Goal: Navigation & Orientation: Find specific page/section

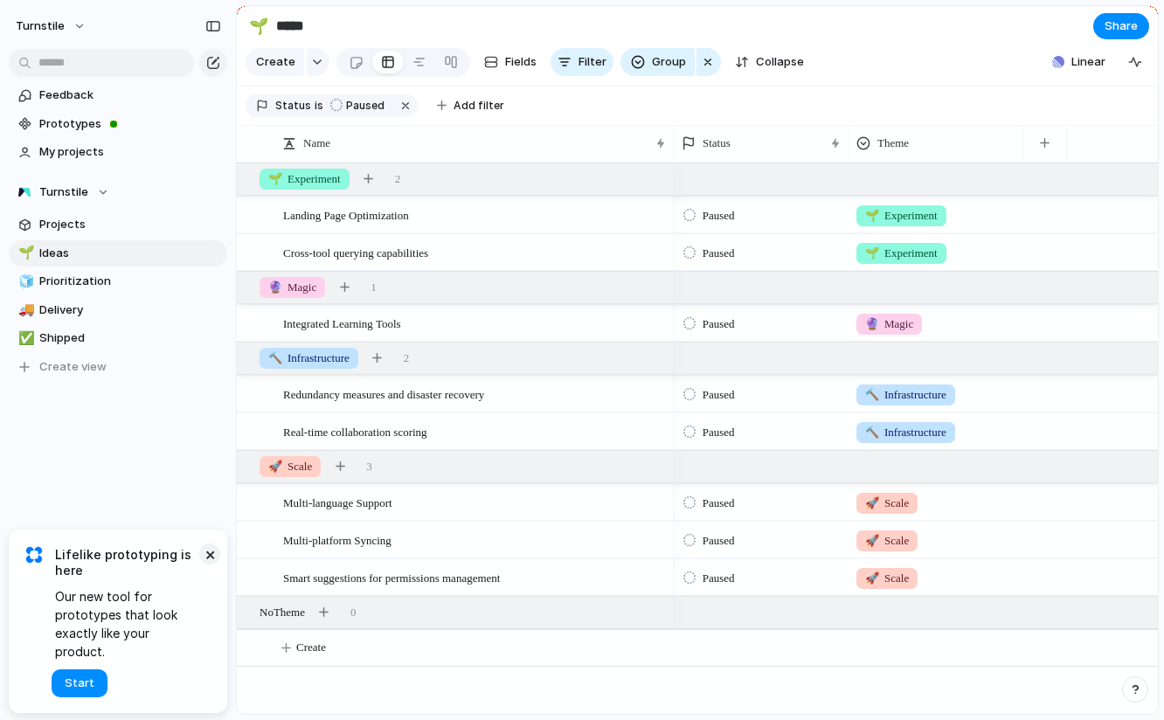
click at [211, 564] on button "×" at bounding box center [209, 553] width 21 height 21
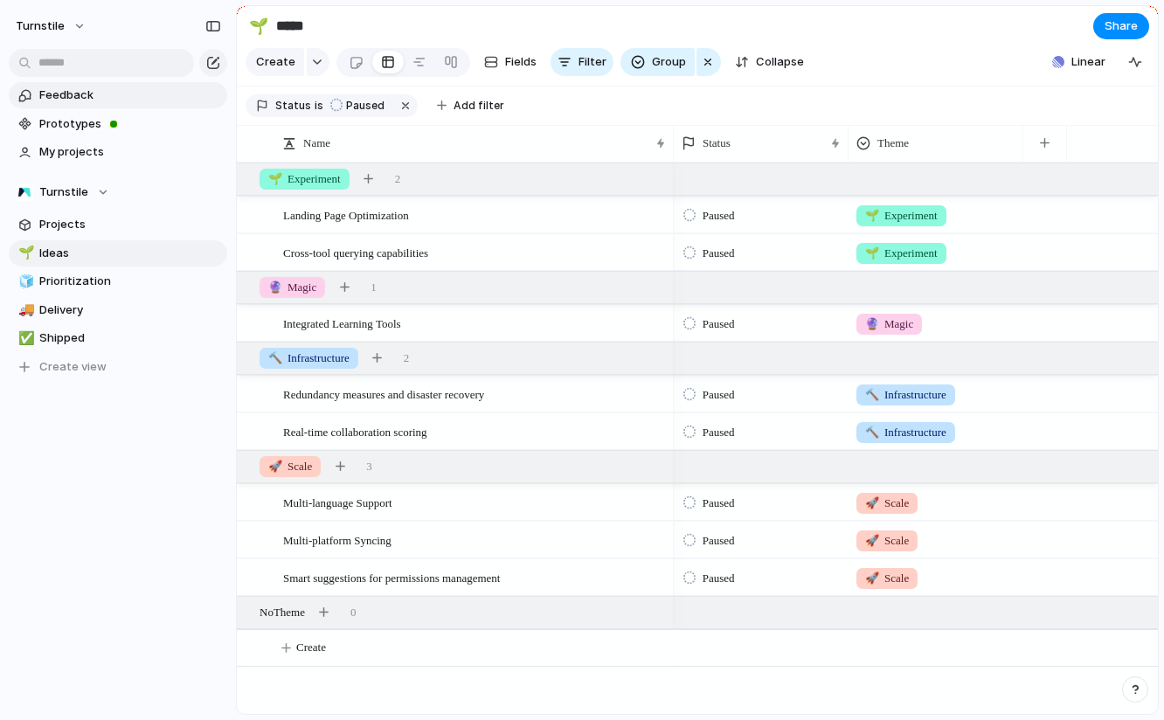
click at [176, 95] on span "Feedback" at bounding box center [130, 94] width 182 height 17
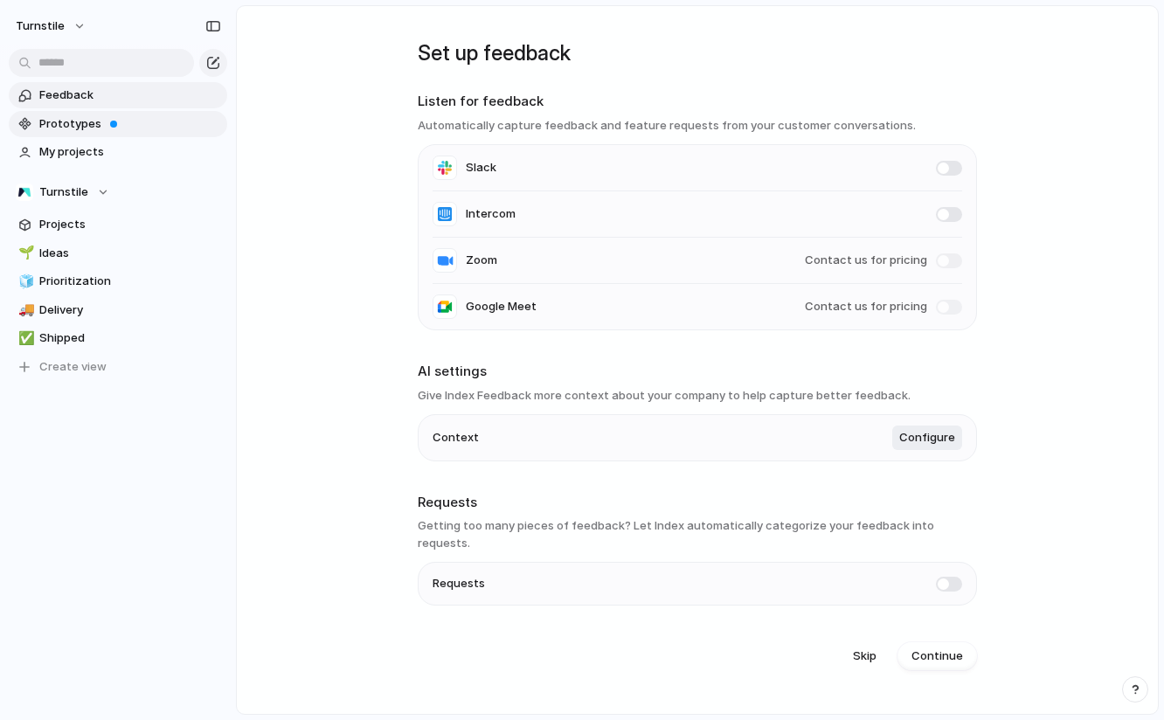
click at [111, 135] on link "Prototypes" at bounding box center [118, 124] width 218 height 26
click at [98, 199] on div "Turnstile" at bounding box center [62, 191] width 93 height 17
click at [98, 199] on div "Turnstile ⚡ Apollo ⚡ Artemis ⚡ Cassini ⚡ Design ⚡ Engineering ⚡ Feedback ⚡ Gali…" at bounding box center [582, 360] width 1164 height 720
click at [82, 260] on span "Ideas" at bounding box center [130, 253] width 182 height 17
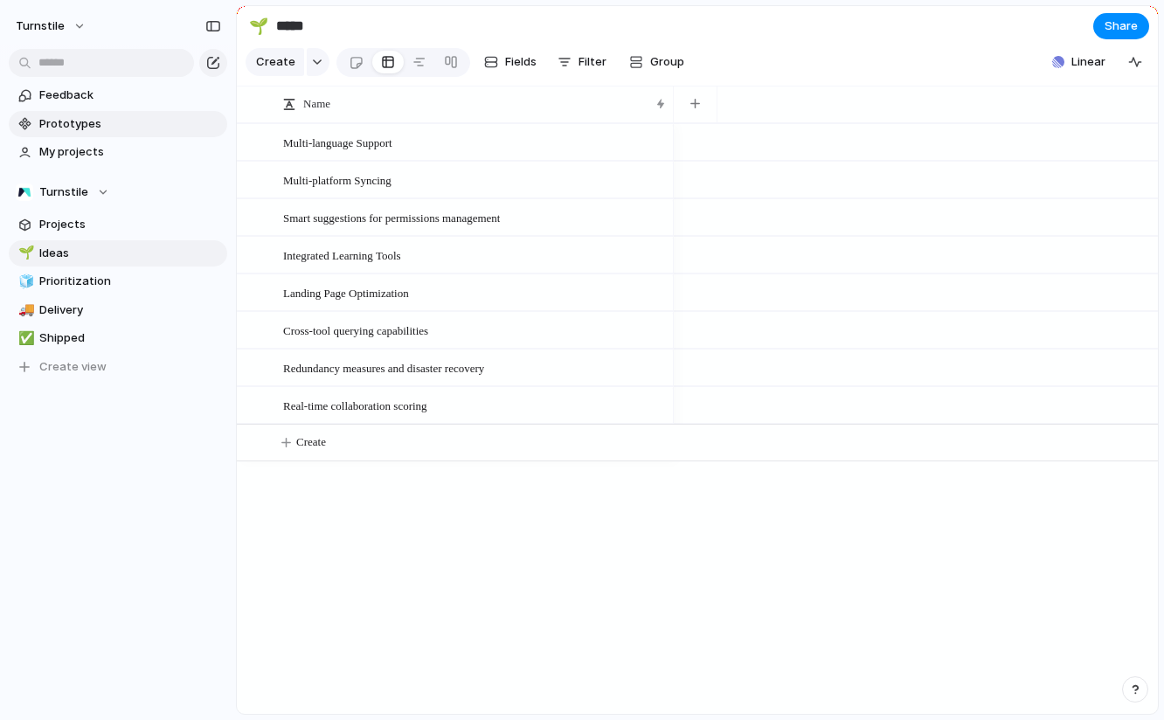
click at [114, 118] on span "Prototypes" at bounding box center [130, 123] width 182 height 17
click at [83, 157] on span "My projects" at bounding box center [130, 151] width 182 height 17
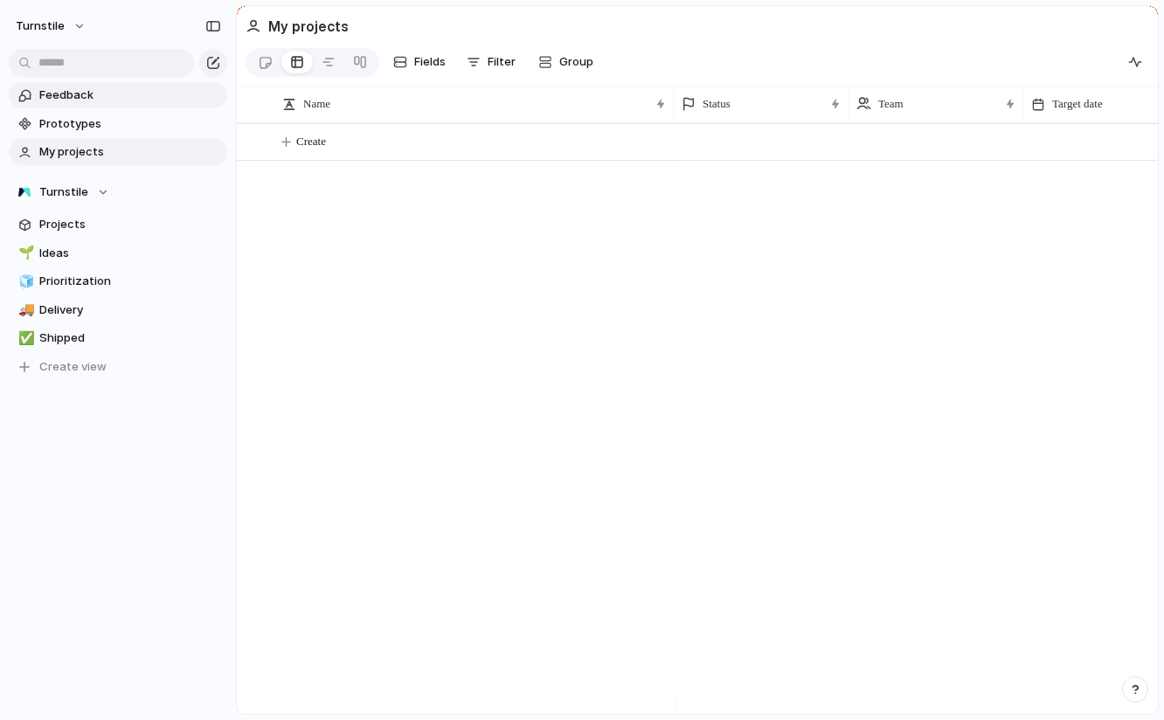
click at [110, 97] on span "Feedback" at bounding box center [130, 94] width 182 height 17
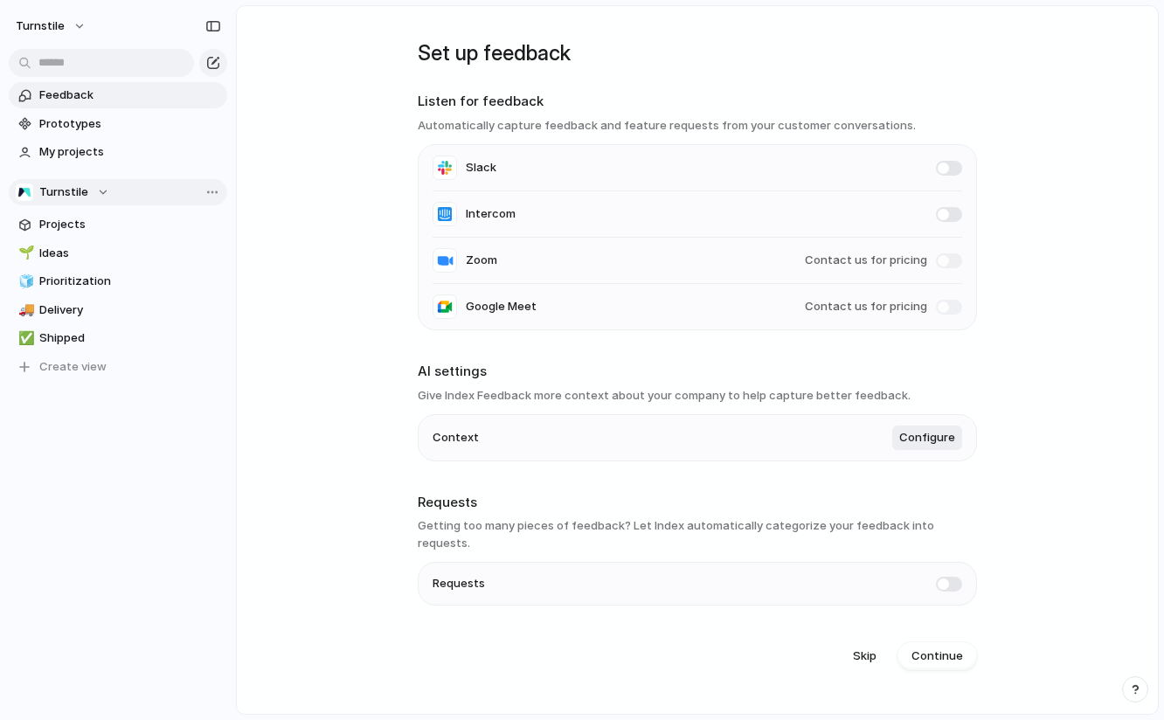
click at [79, 202] on button "Turnstile" at bounding box center [118, 192] width 218 height 26
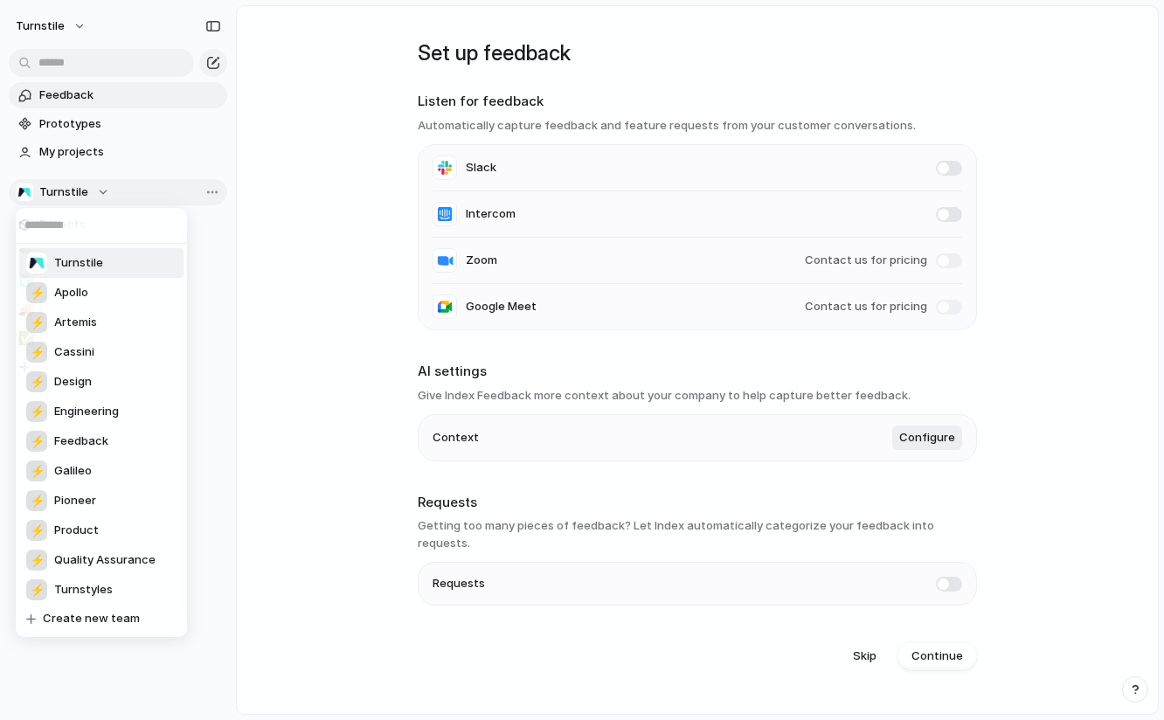
click at [79, 202] on div "Turnstile ⚡ Apollo ⚡ Artemis ⚡ Cassini ⚡ Design ⚡ Engineering ⚡ Feedback ⚡ Gali…" at bounding box center [582, 360] width 1164 height 720
